Goal: Information Seeking & Learning: Learn about a topic

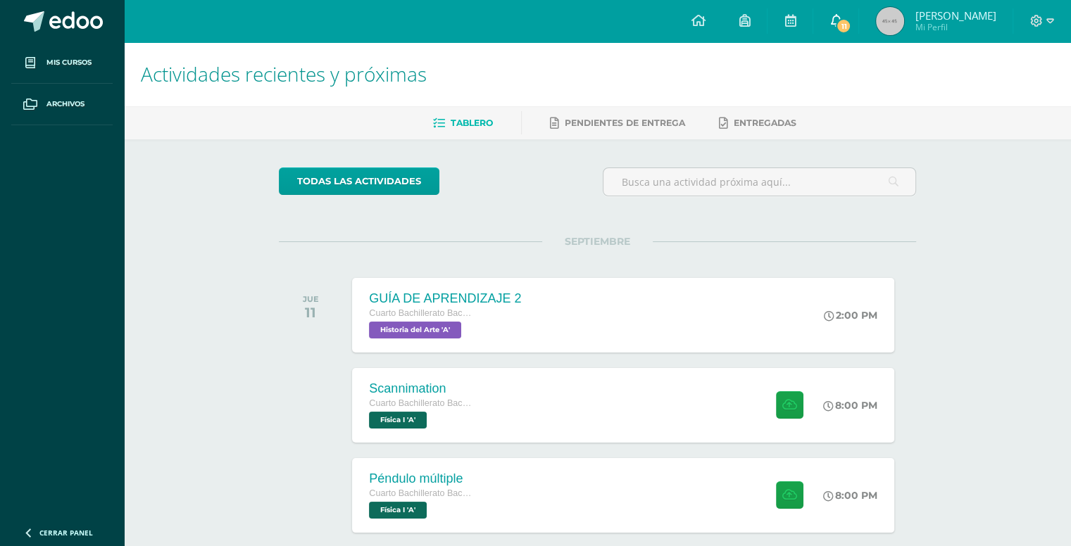
click at [838, 20] on icon at bounding box center [835, 20] width 11 height 13
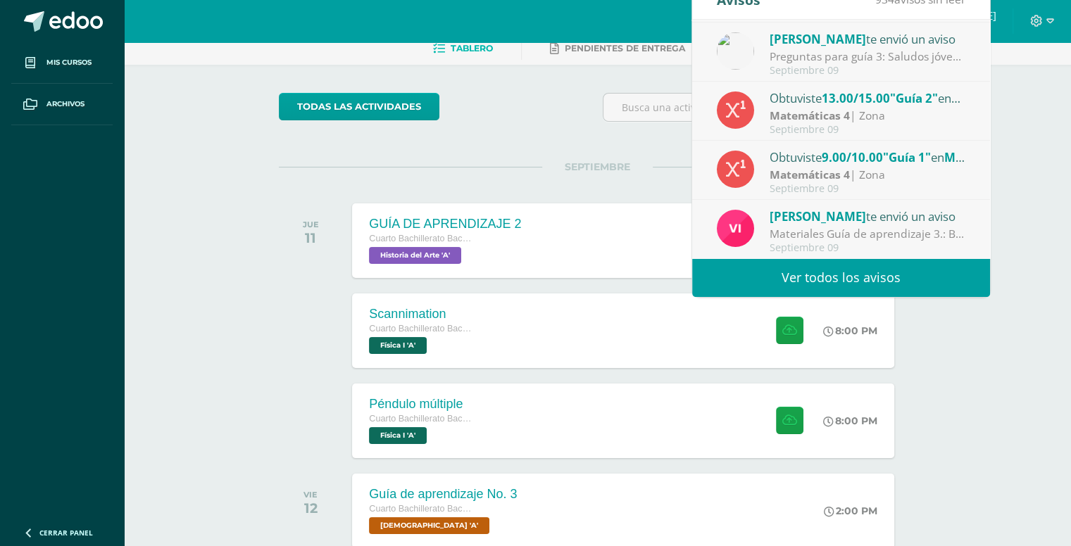
scroll to position [78, 0]
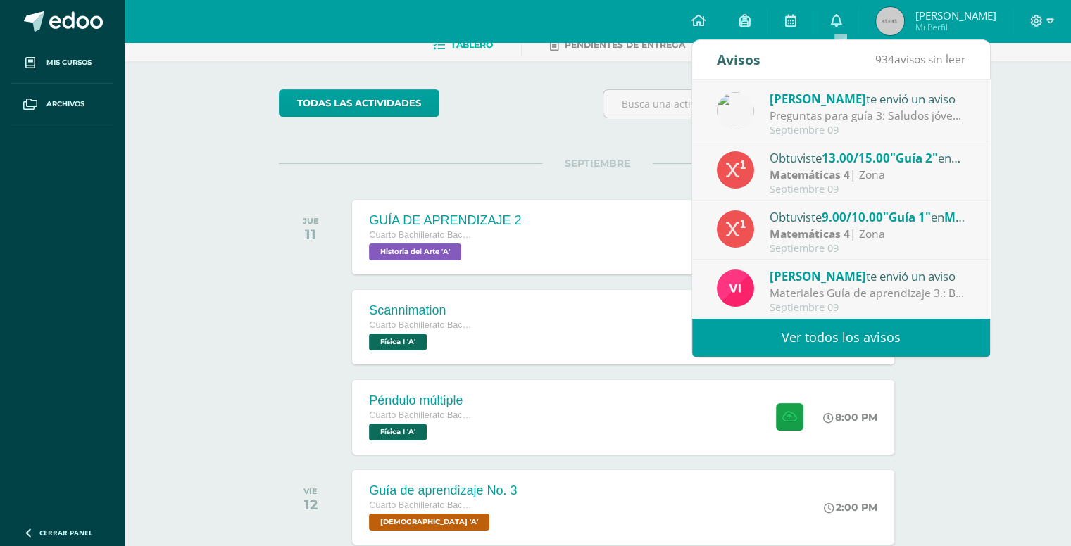
click at [807, 329] on link "Ver todos los avisos" at bounding box center [841, 337] width 298 height 39
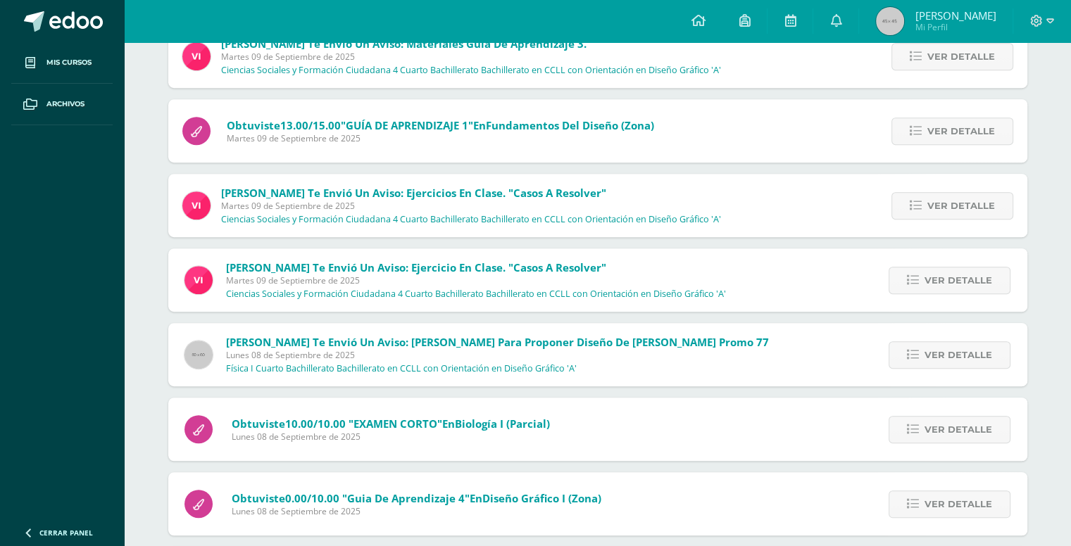
scroll to position [724, 0]
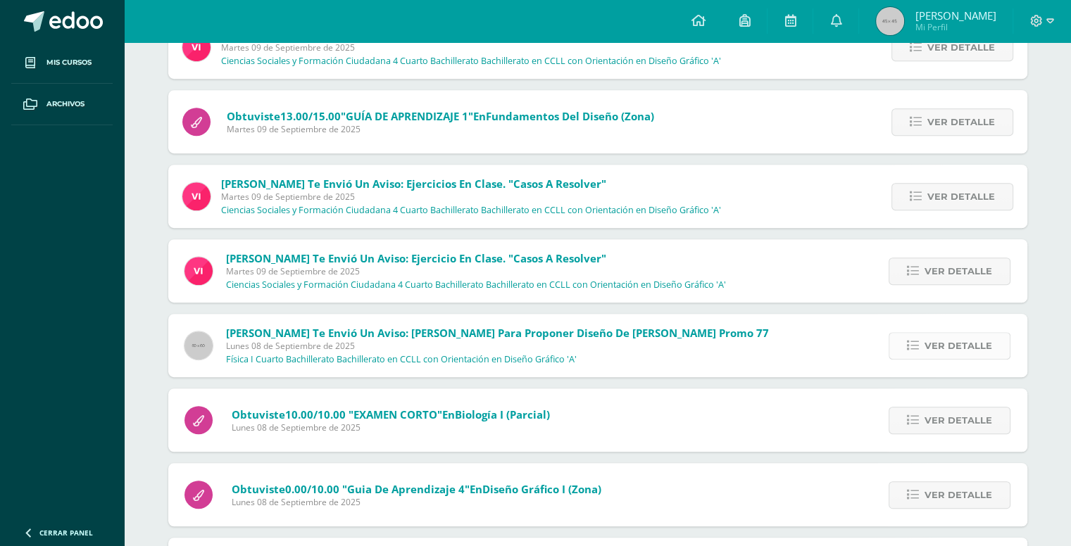
click at [909, 334] on link "Ver detalle" at bounding box center [949, 345] width 122 height 27
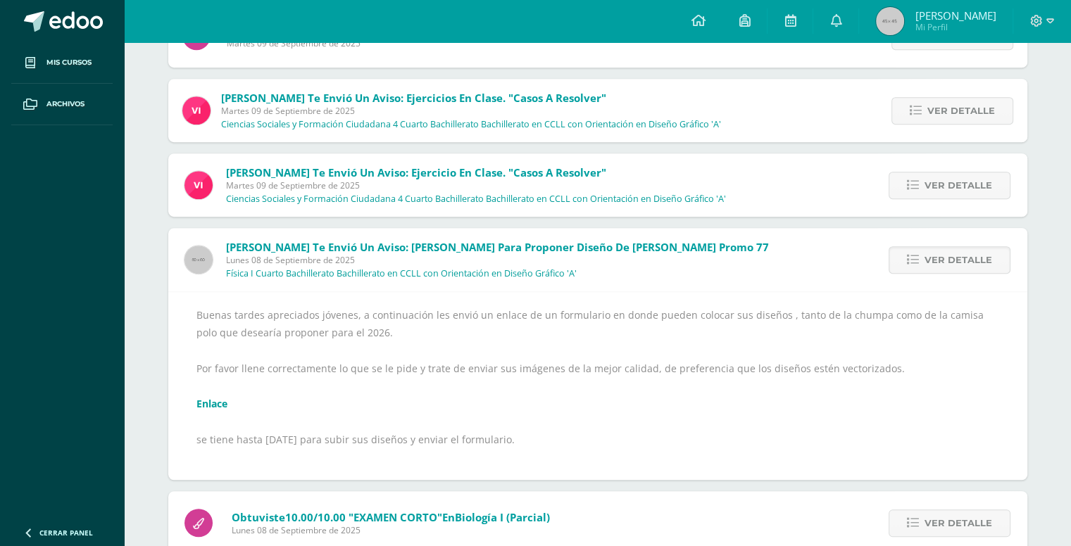
scroll to position [811, 0]
click at [219, 401] on link "Enlace" at bounding box center [211, 402] width 31 height 13
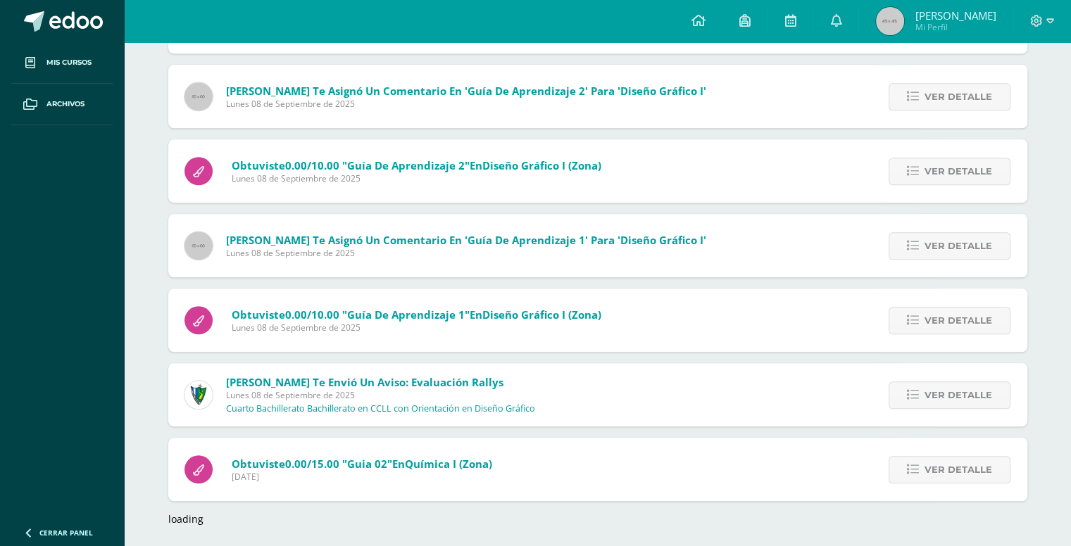
scroll to position [1393, 0]
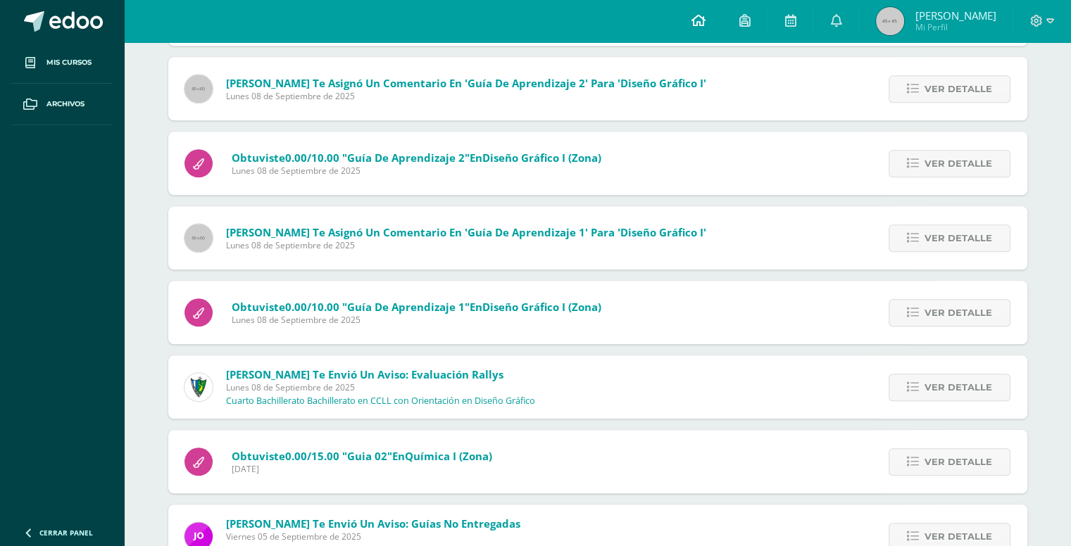
click at [696, 21] on icon at bounding box center [698, 20] width 14 height 13
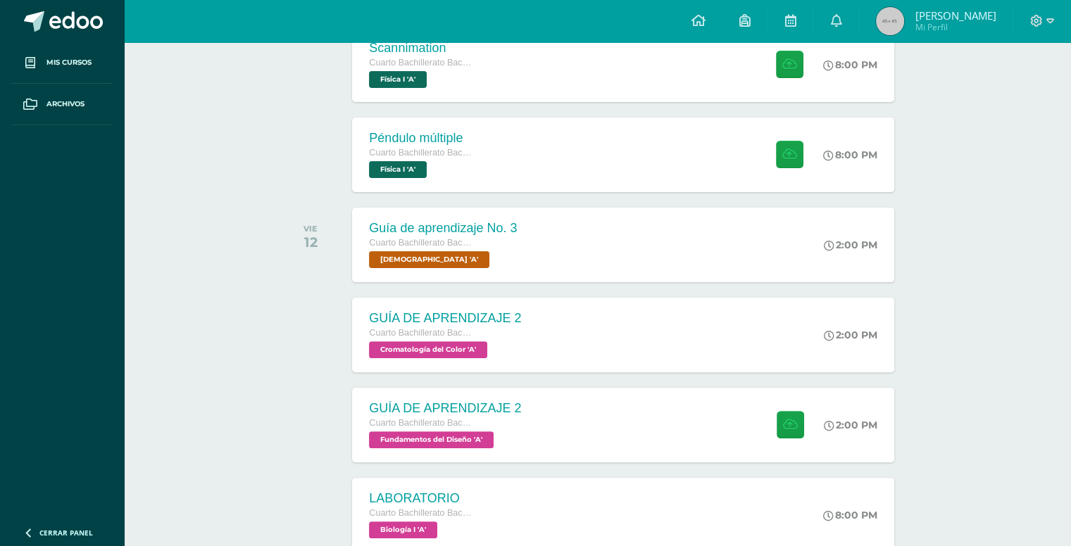
scroll to position [345, 0]
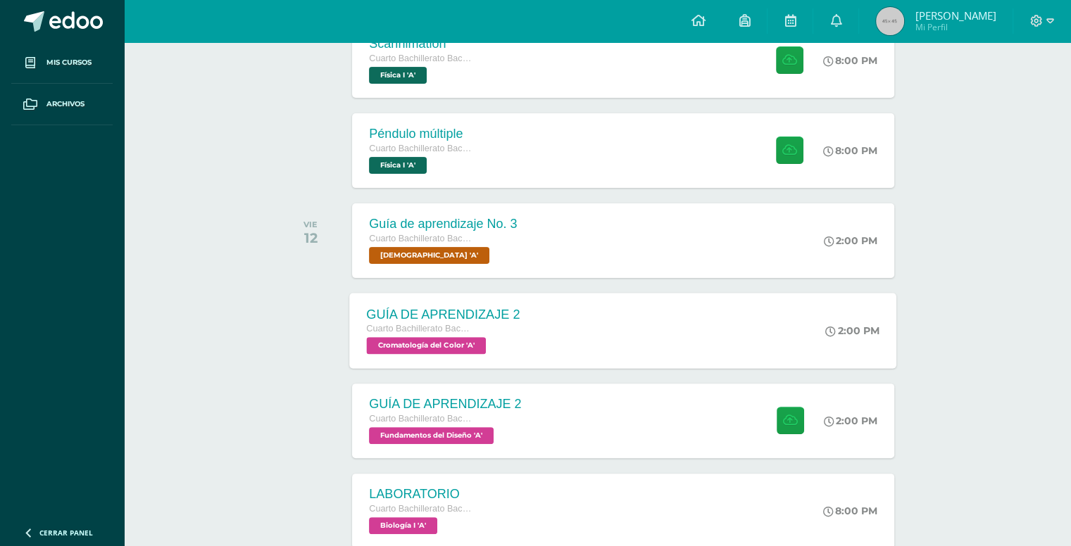
click at [472, 341] on span "Cromatología del Color 'A'" at bounding box center [427, 345] width 120 height 17
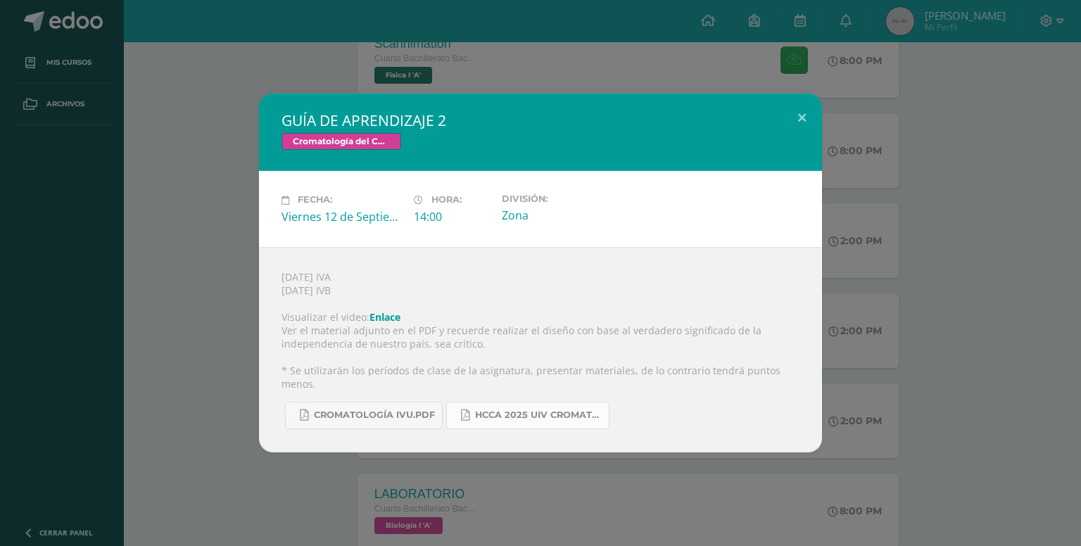
click at [480, 402] on link "HCCA 2025 UIV CROMATOLOGÍA DEL COLOR.docx.pdf" at bounding box center [527, 415] width 163 height 27
click at [332, 410] on span "CROMATOLOGÍA IVU.pdf" at bounding box center [374, 415] width 121 height 11
click at [132, 229] on div "GUÍA DE APRENDIZAJE 2 Cromatología del Color Fecha: Viernes 12 de Septiembre Ho…" at bounding box center [541, 273] width 1070 height 358
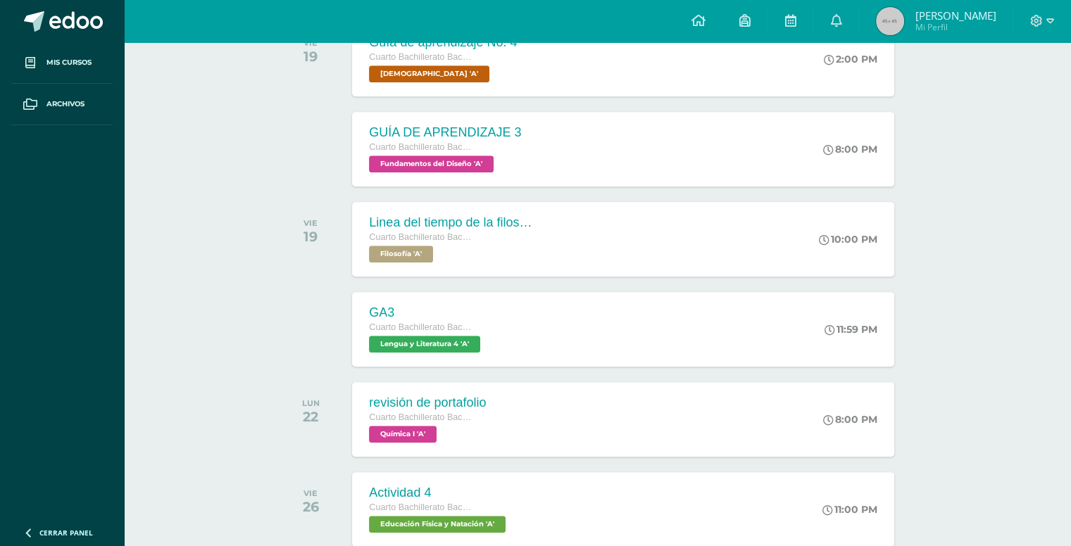
scroll to position [1160, 0]
